Goal: Information Seeking & Learning: Learn about a topic

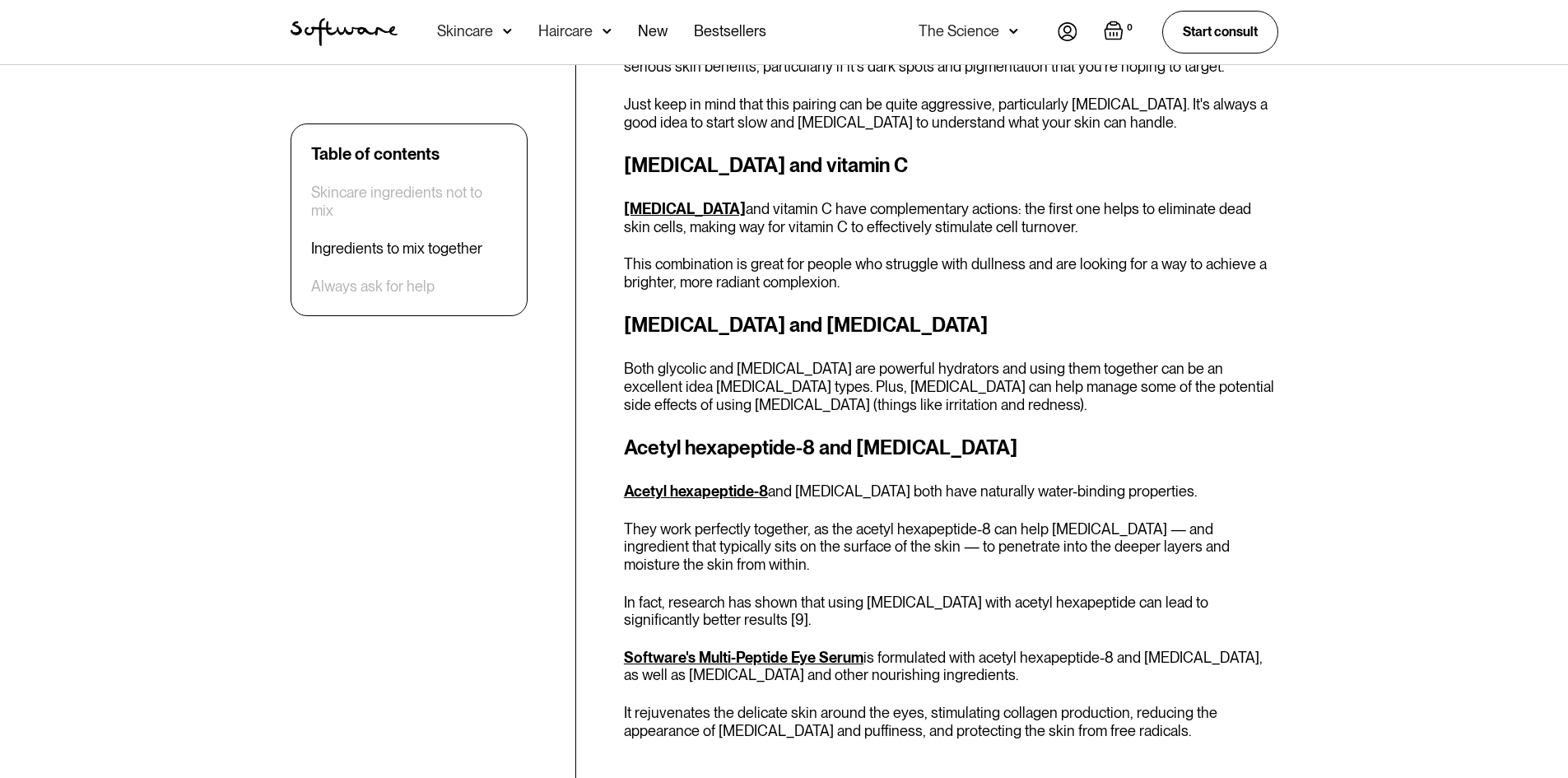
scroll to position [3813, 0]
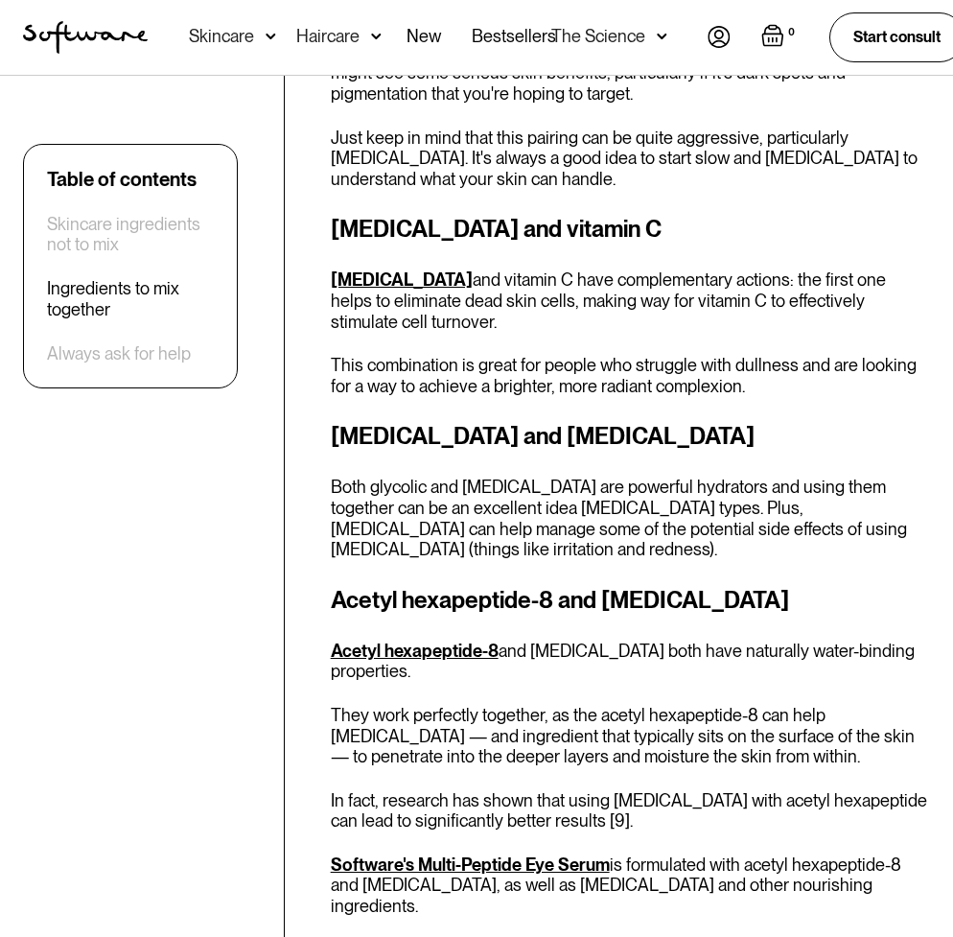
scroll to position [4508, 0]
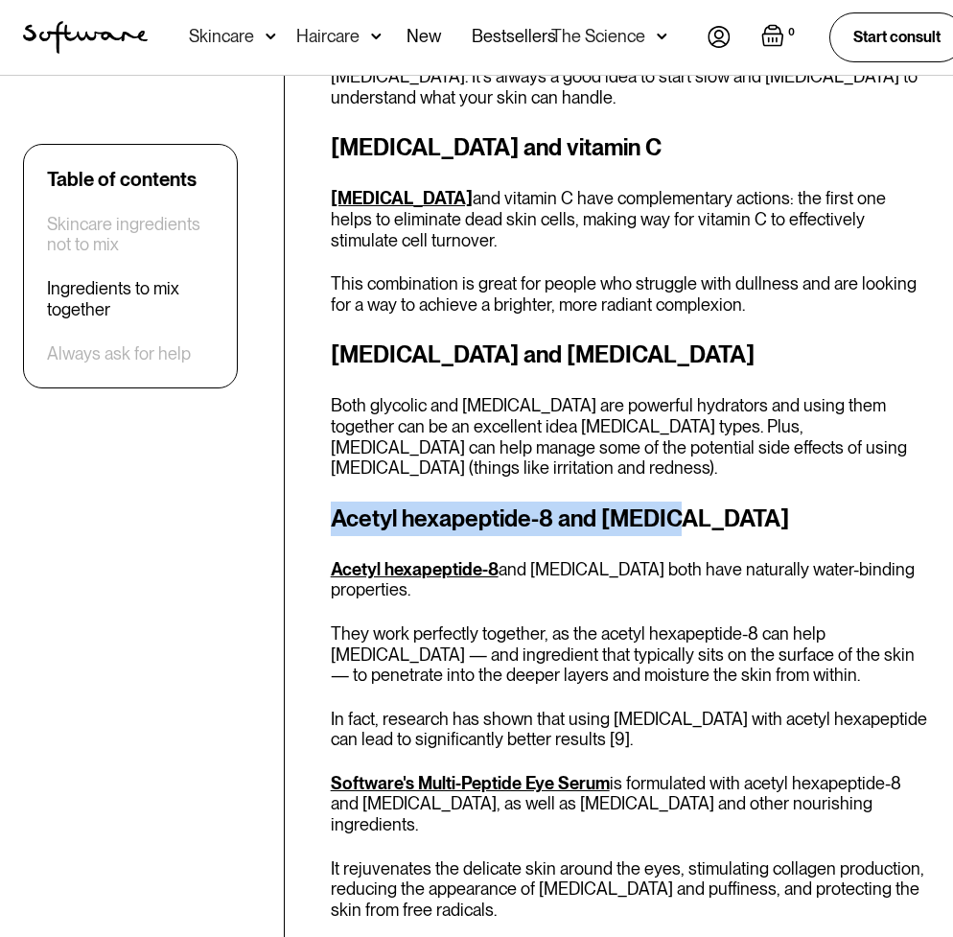
drag, startPoint x: 337, startPoint y: 432, endPoint x: 668, endPoint y: 439, distance: 331.0
click at [668, 502] on h3 "Acetyl hexapeptide-8 and [MEDICAL_DATA]" at bounding box center [631, 519] width 600 height 35
click at [501, 502] on h3 "Acetyl hexapeptide-8 and [MEDICAL_DATA]" at bounding box center [631, 519] width 600 height 35
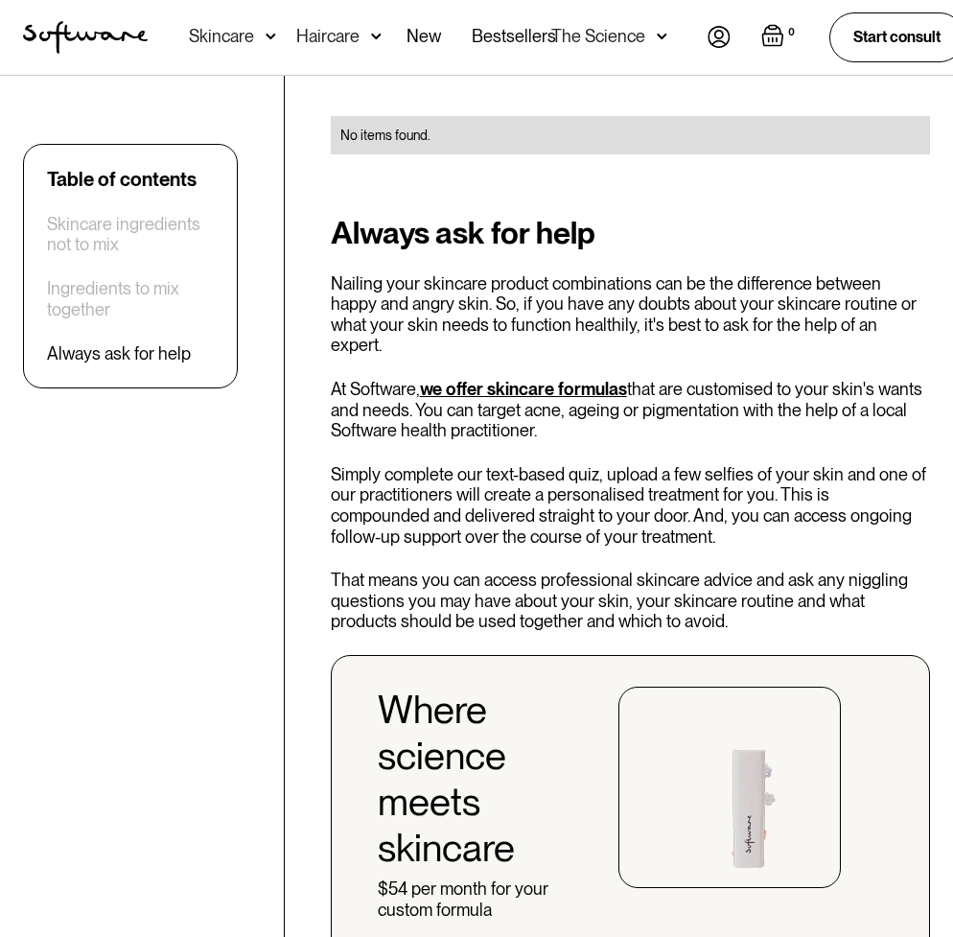
scroll to position [6235, 0]
